Goal: Transaction & Acquisition: Download file/media

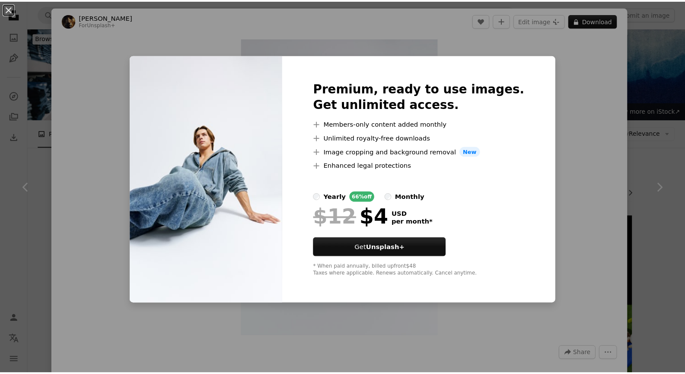
scroll to position [1853, 0]
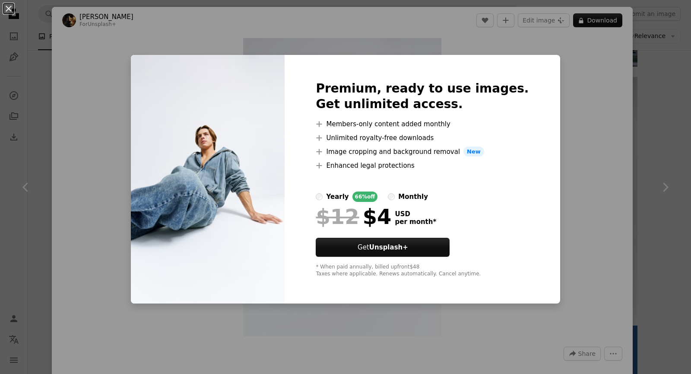
click at [648, 110] on div "An X shape Premium, ready to use images. Get unlimited access. A plus sign Memb…" at bounding box center [345, 187] width 691 height 374
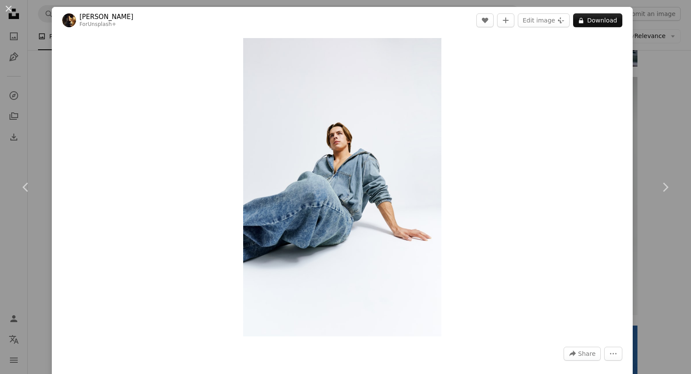
click at [648, 110] on div "An X shape Chevron left Chevron right [PERSON_NAME] For Unsplash+ A heart A plu…" at bounding box center [345, 187] width 691 height 374
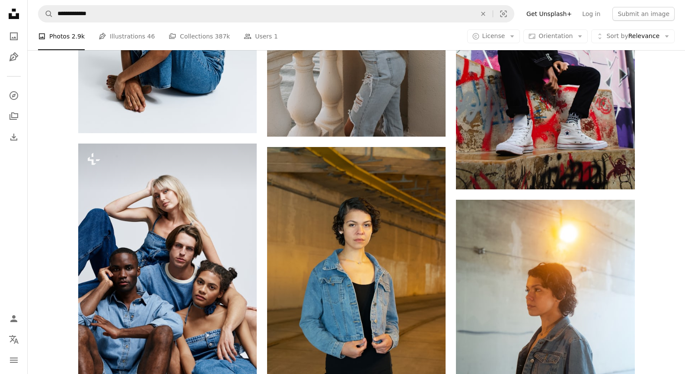
scroll to position [3847, 0]
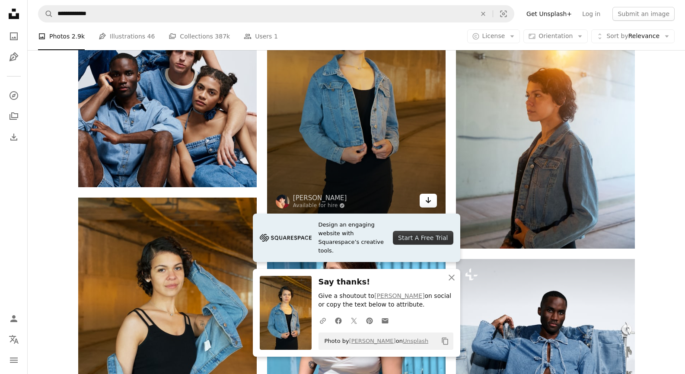
scroll to position [4187, 0]
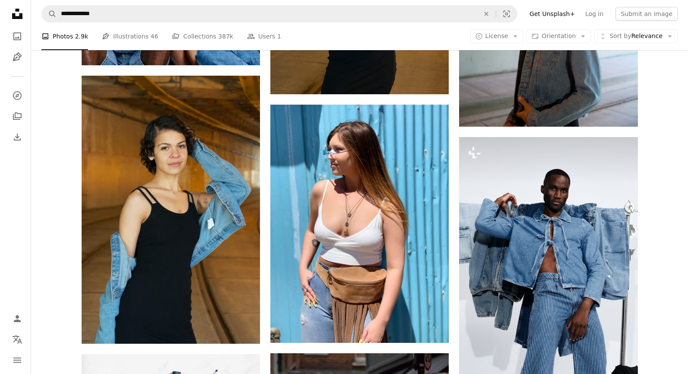
scroll to position [4165, 0]
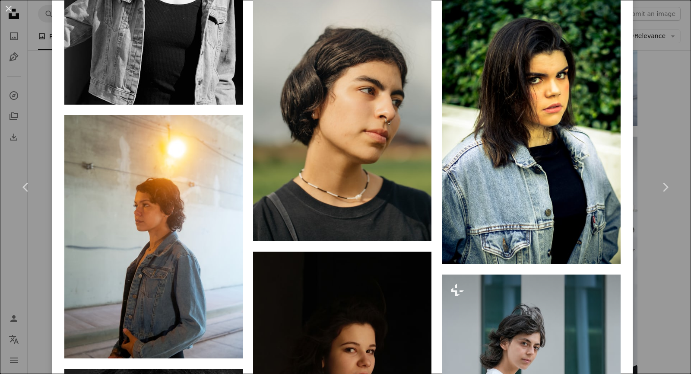
scroll to position [1216, 0]
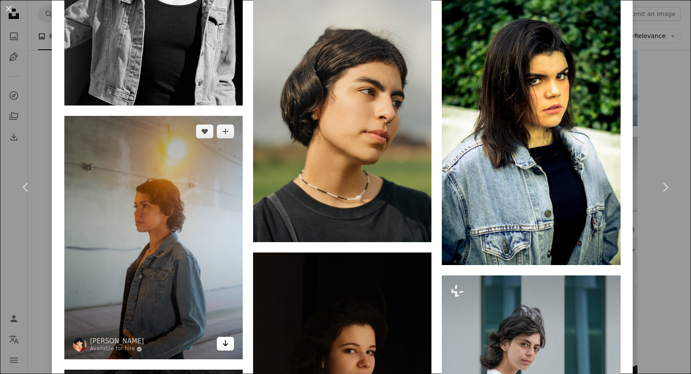
click at [222, 338] on icon "Arrow pointing down" at bounding box center [225, 343] width 7 height 10
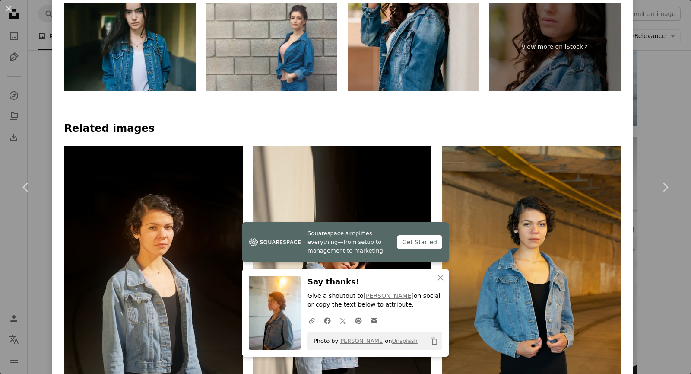
scroll to position [515, 0]
